Goal: Transaction & Acquisition: Obtain resource

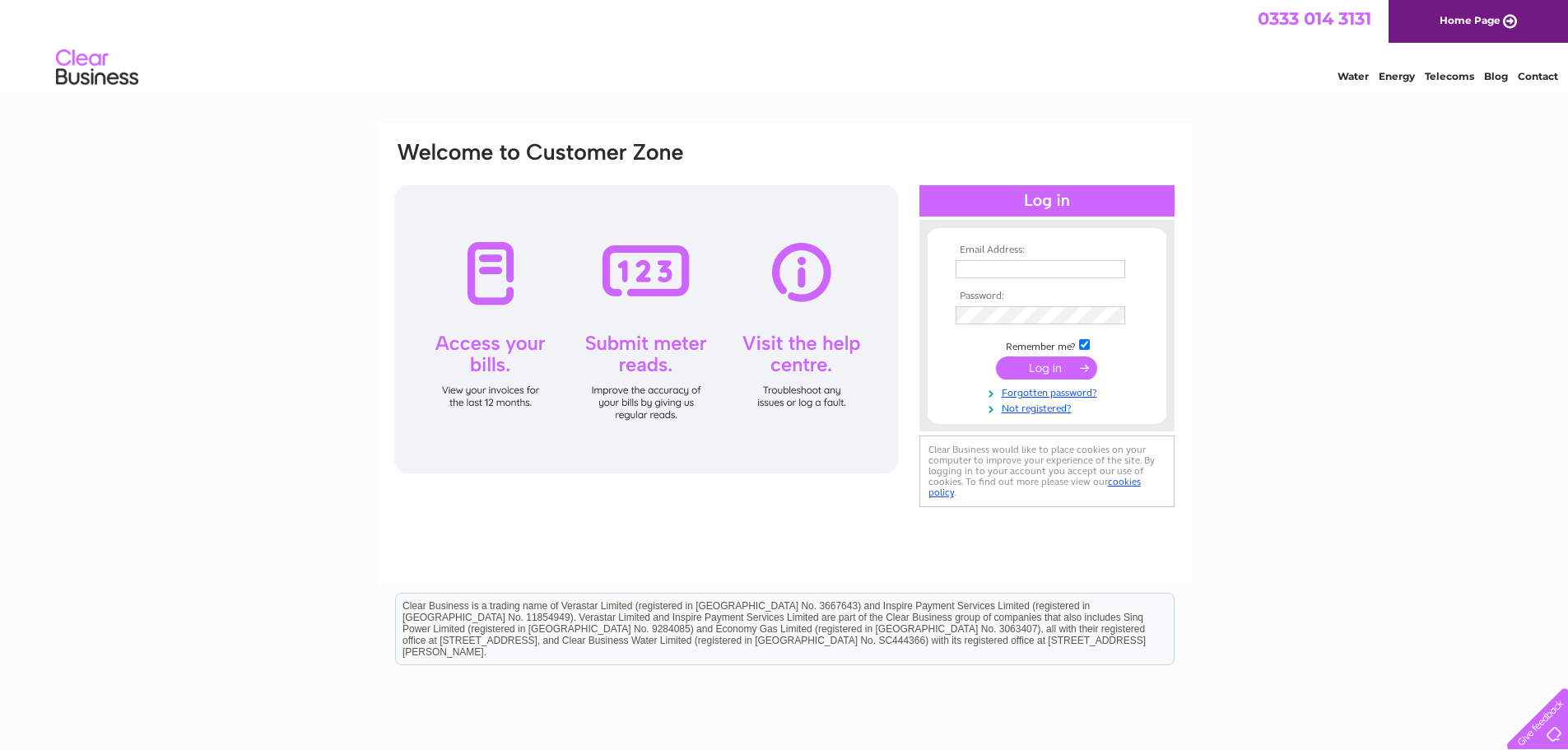
type input "kenfdalton@gmail.com"
click at [1035, 370] on input "submit" at bounding box center [1046, 367] width 101 height 23
click at [1052, 366] on input "submit" at bounding box center [1046, 367] width 101 height 23
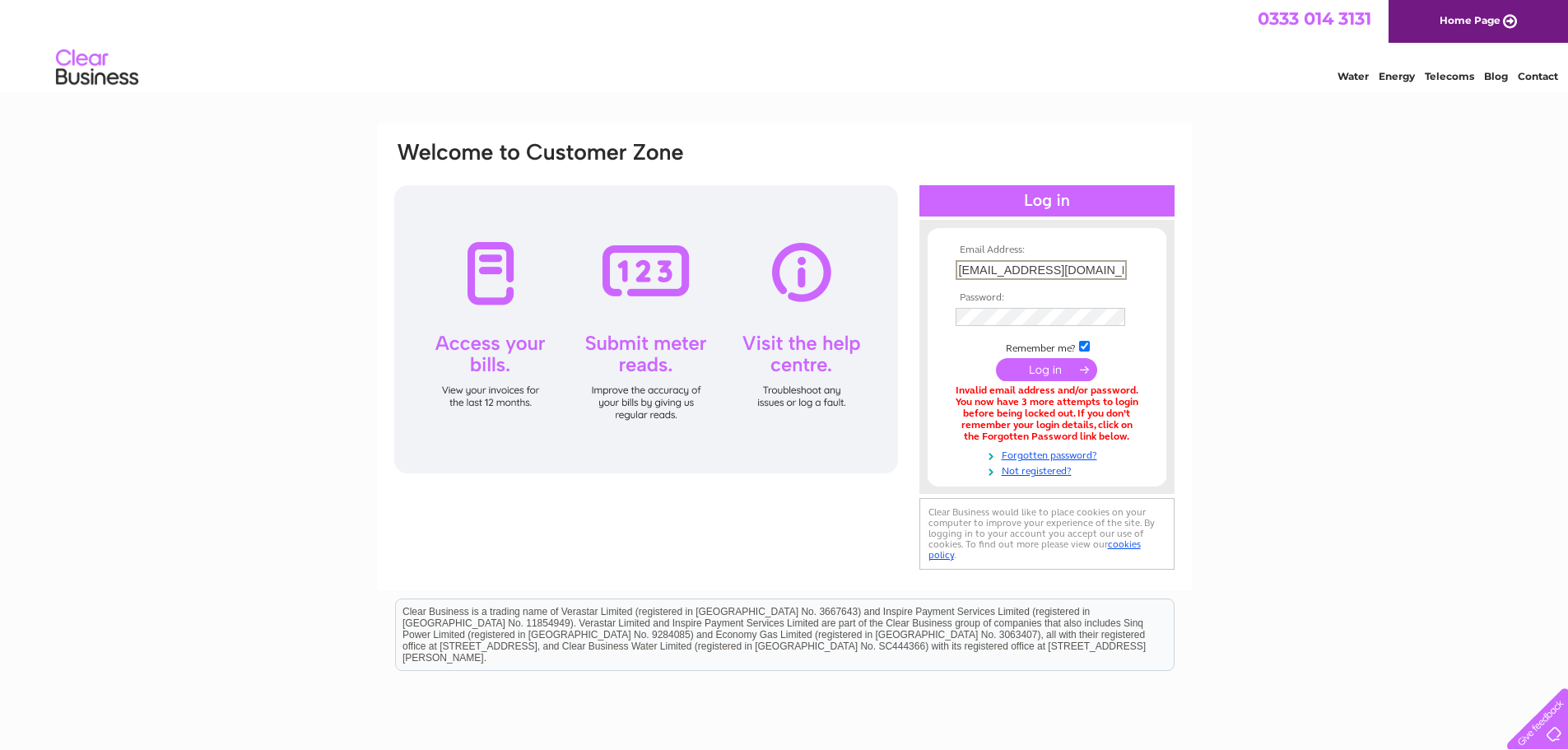
click at [1060, 268] on input "[EMAIL_ADDRESS][DOMAIN_NAME]" at bounding box center [1040, 269] width 172 height 19
click at [1060, 268] on input "kenfdalton@gmail.com" at bounding box center [1040, 269] width 172 height 19
click at [1256, 257] on div "Email Address: kenfdalton@gmail.com Password:" at bounding box center [784, 496] width 1568 height 746
click at [1090, 272] on input "kenfdalton@gmail.com" at bounding box center [1040, 269] width 172 height 19
drag, startPoint x: 1090, startPoint y: 272, endPoint x: 863, endPoint y: 281, distance: 227.2
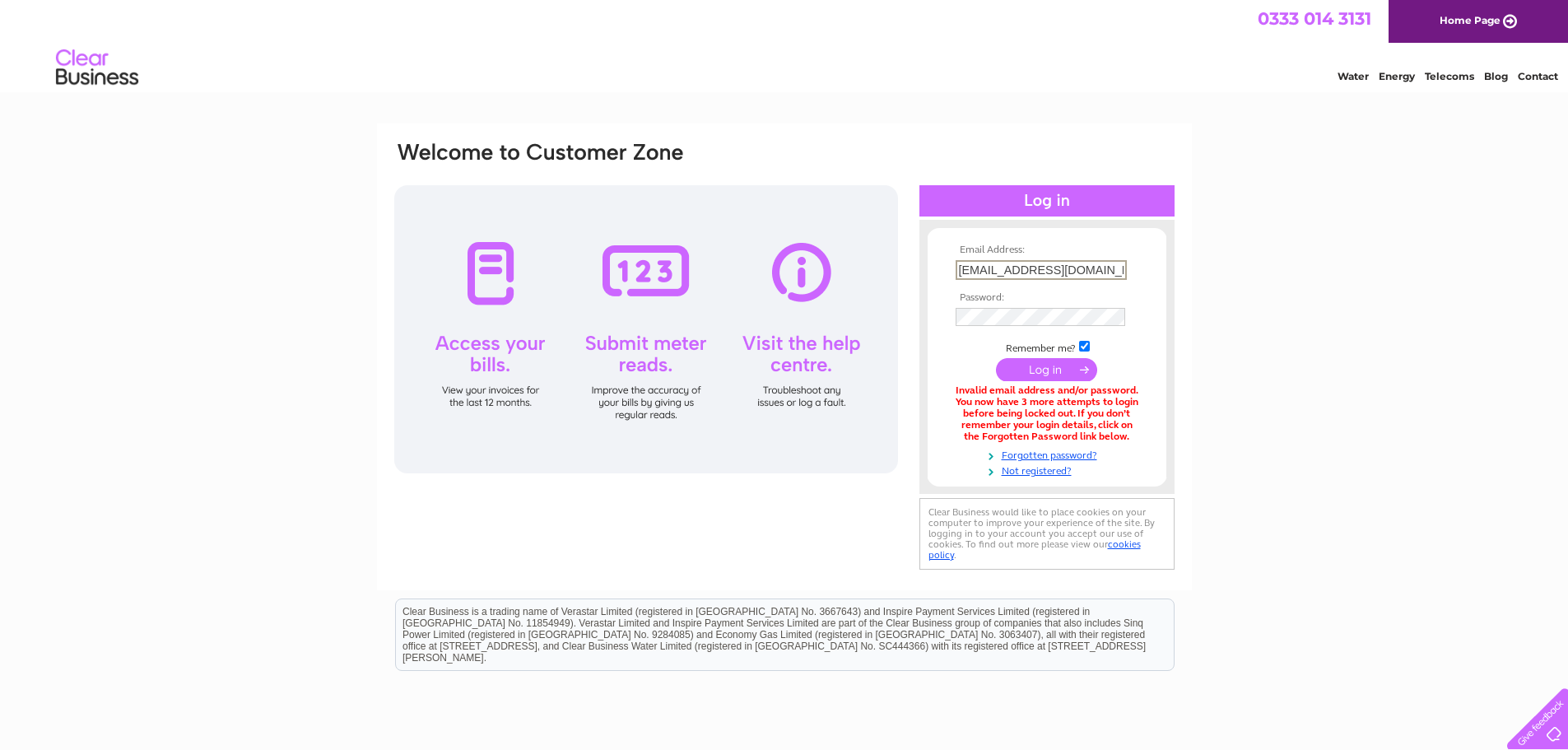
click at [863, 281] on div "Email Address: kenfdalton@gmail.com Password:" at bounding box center [784, 357] width 784 height 434
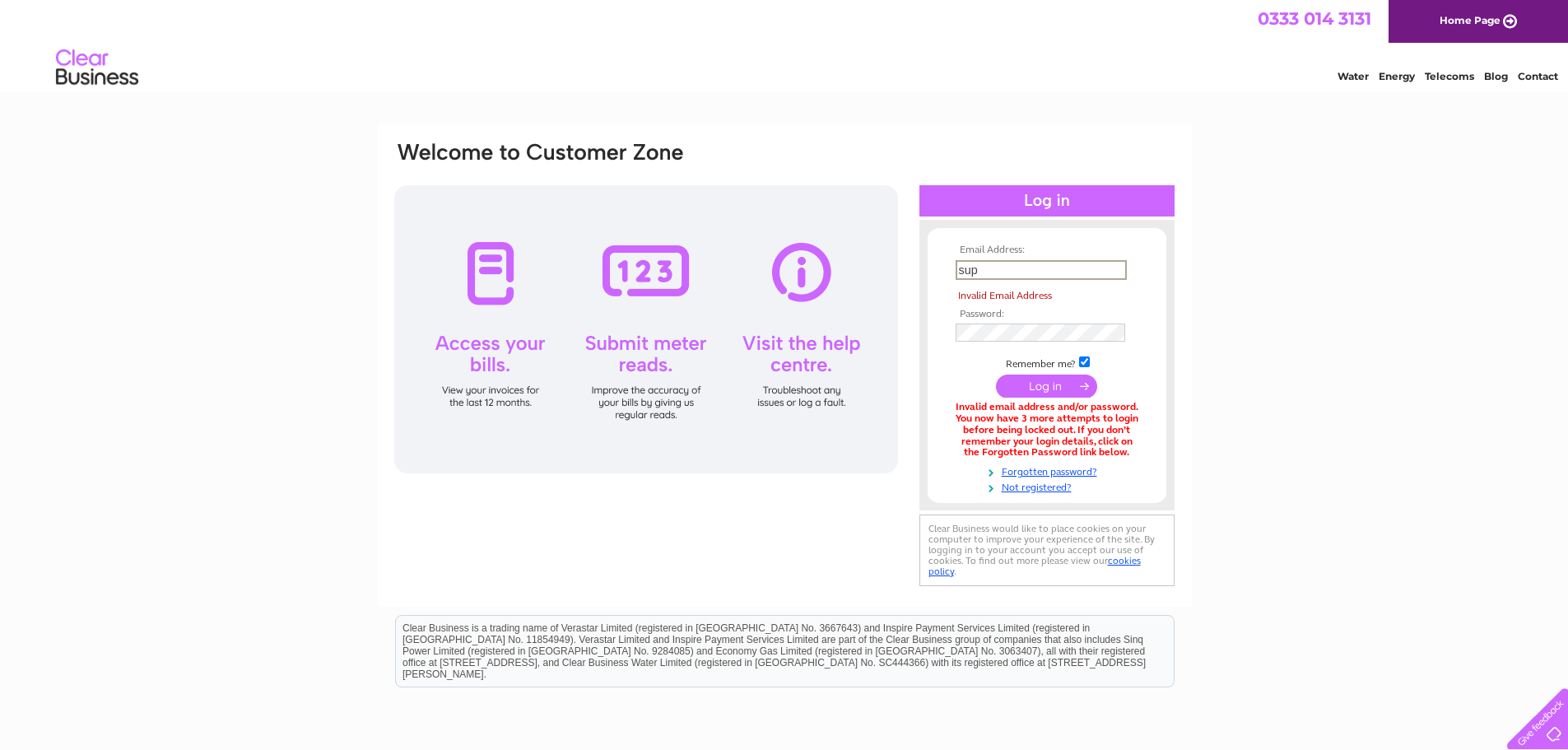
type input "suppliers@theadamson.com"
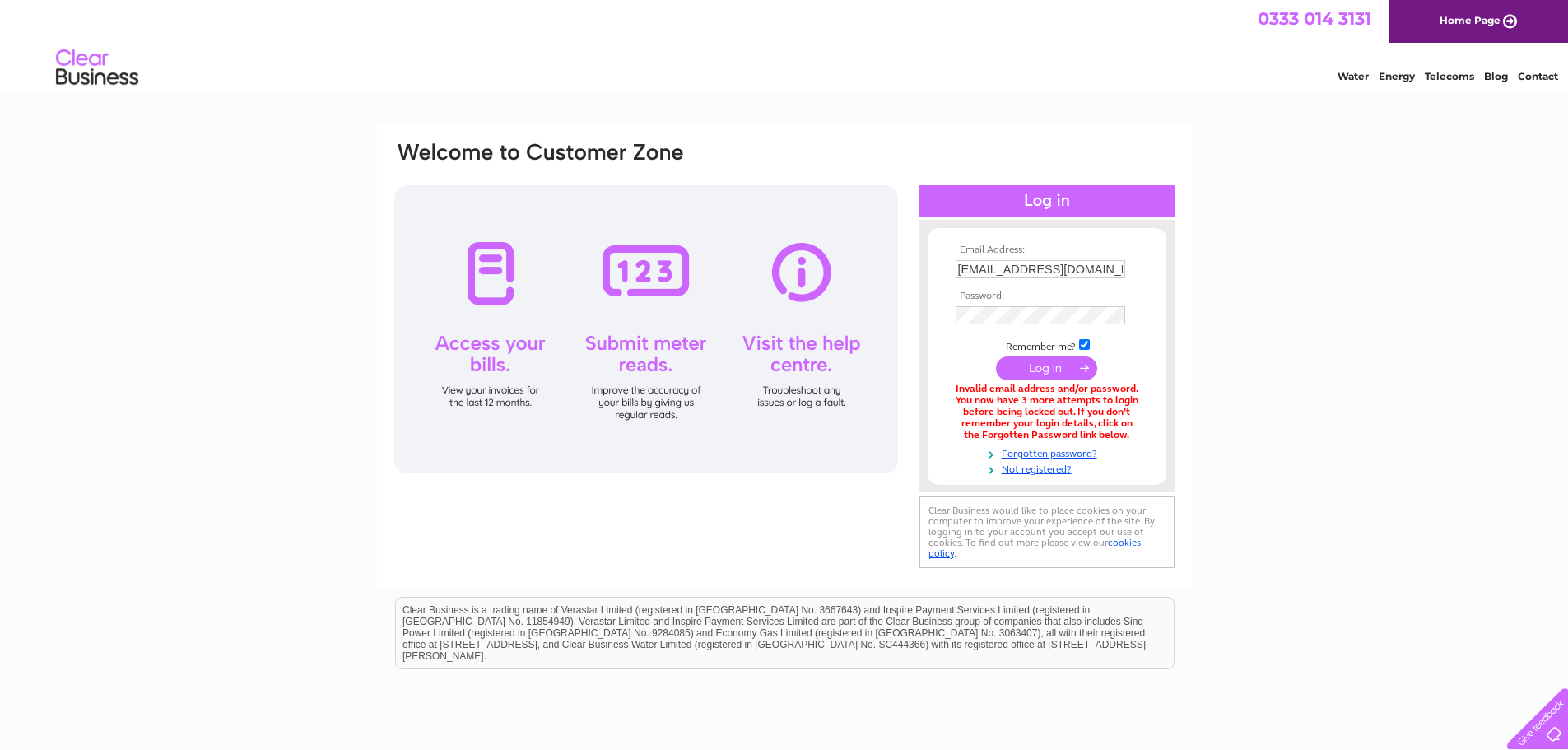
click at [1052, 373] on input "submit" at bounding box center [1046, 367] width 101 height 23
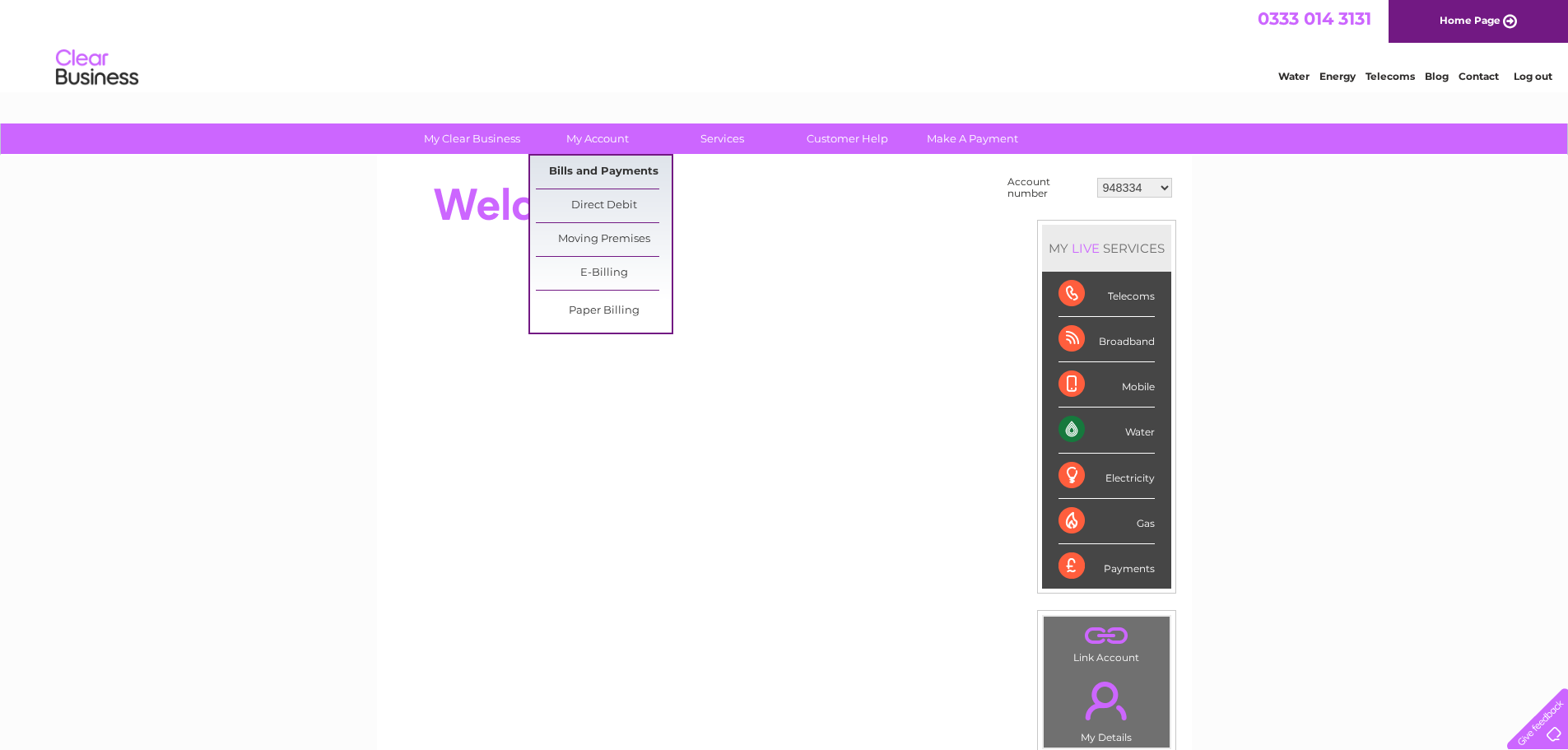
click at [583, 168] on link "Bills and Payments" at bounding box center [604, 172] width 135 height 33
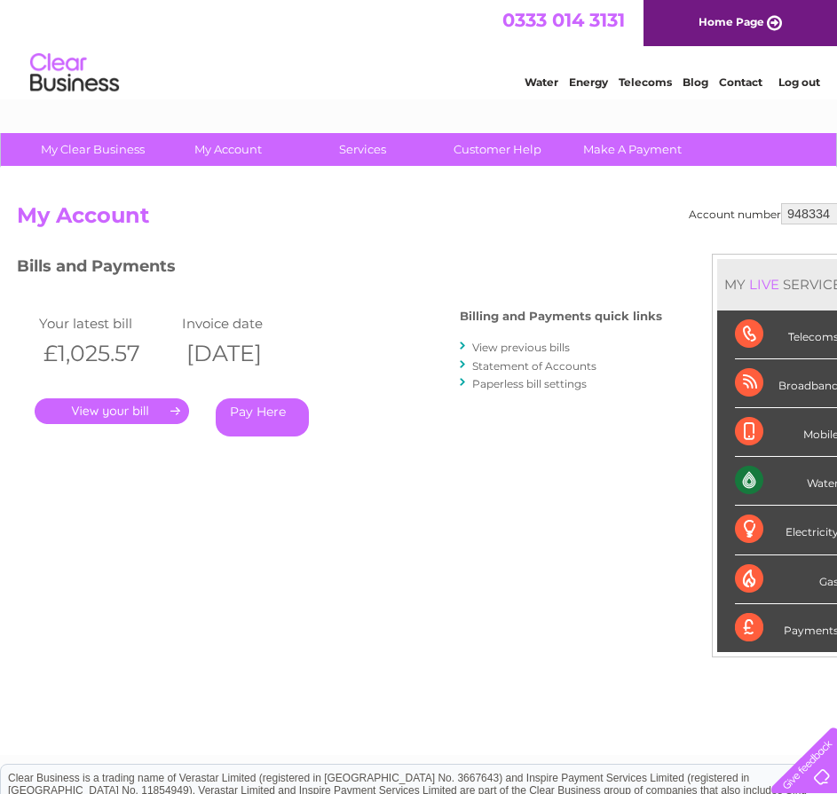
click at [516, 351] on link "View previous bills" at bounding box center [521, 347] width 98 height 13
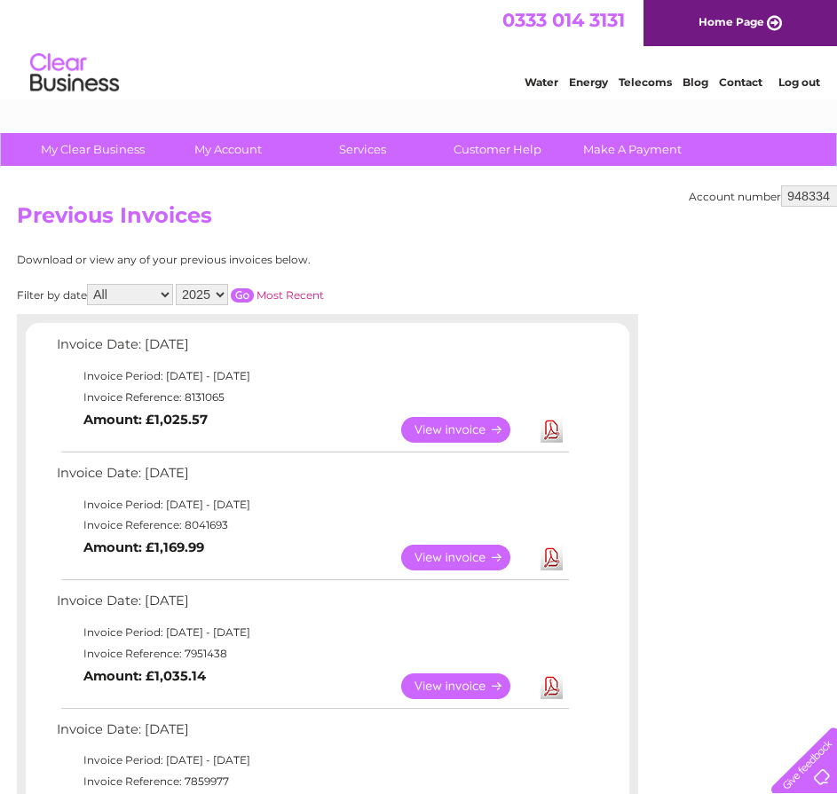
click at [549, 564] on link "Download" at bounding box center [552, 558] width 22 height 26
click at [549, 437] on link "Download" at bounding box center [552, 430] width 22 height 26
